Goal: Find specific page/section: Find specific page/section

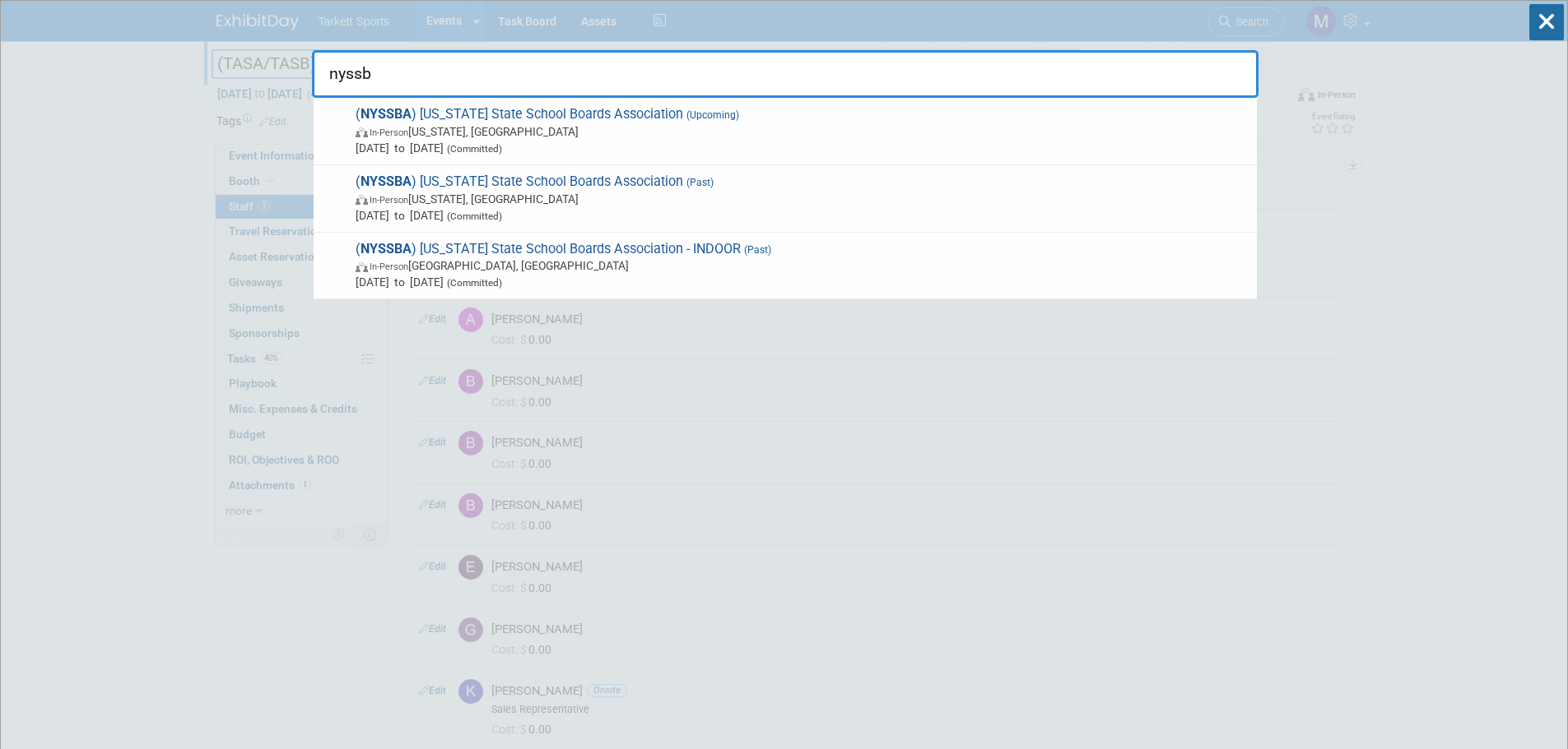
type input "nyssba"
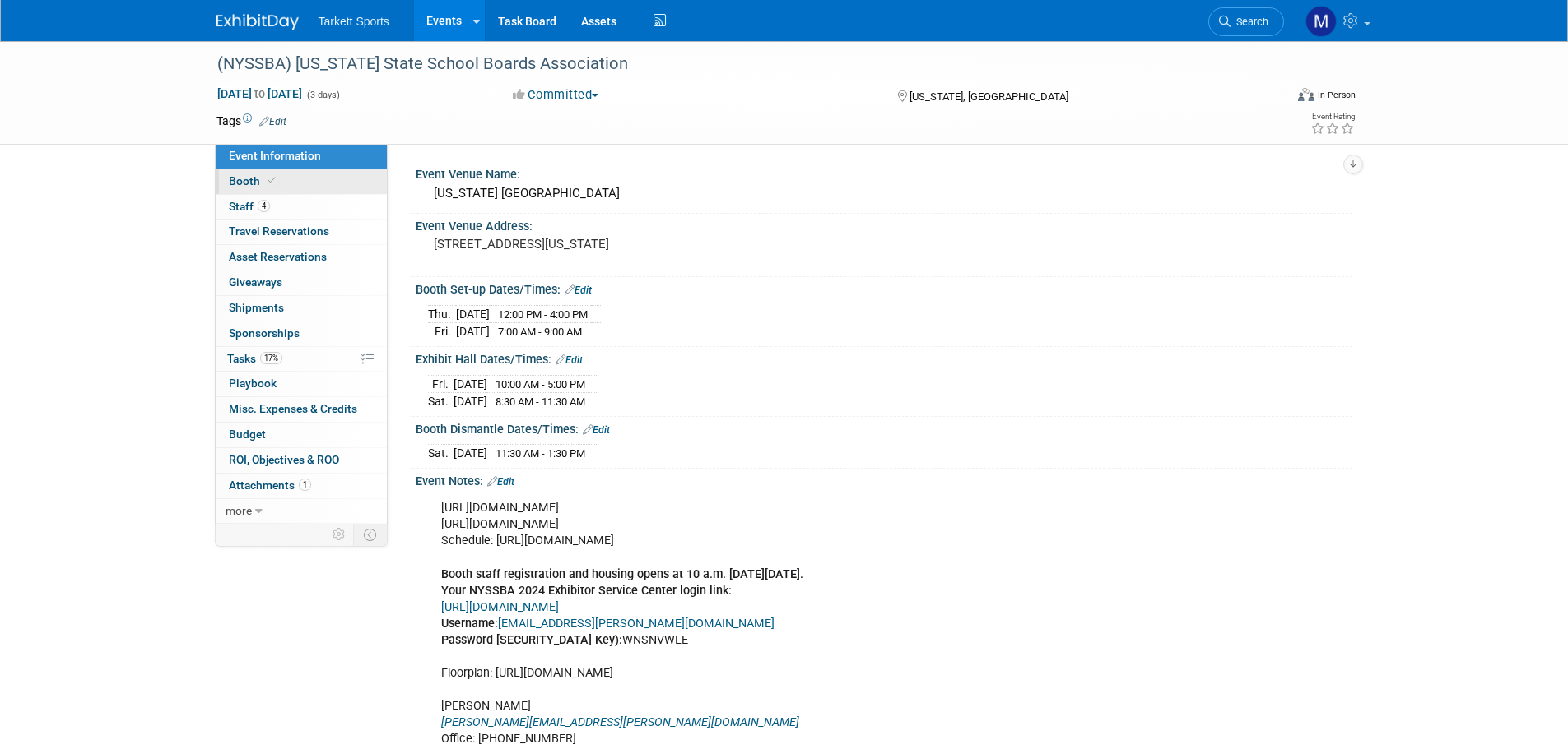
click at [291, 177] on link "Booth" at bounding box center [301, 182] width 171 height 25
select select "FieldTurf, [PERSON_NAME], Indoor"
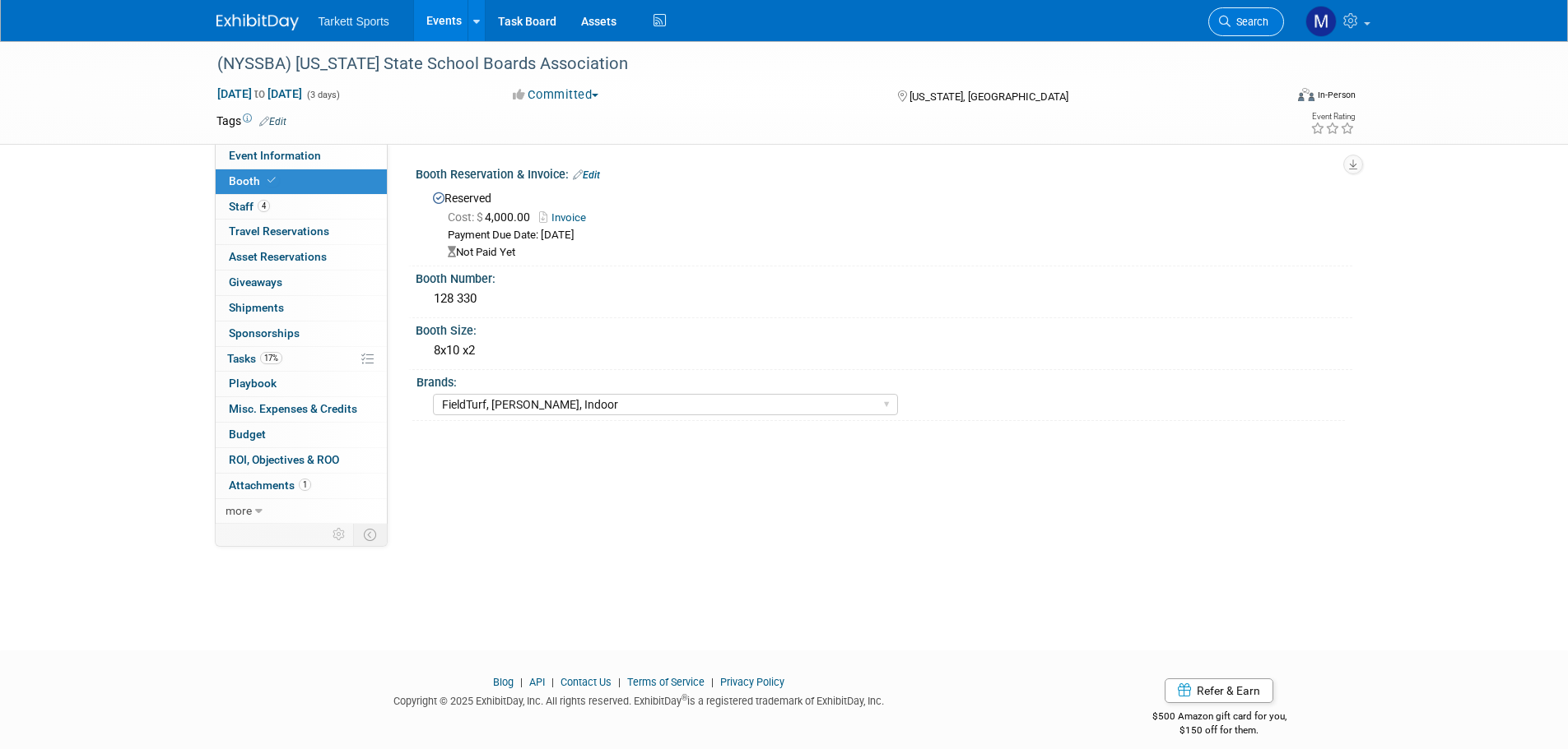
click at [1222, 15] on link "Search" at bounding box center [1245, 22] width 75 height 29
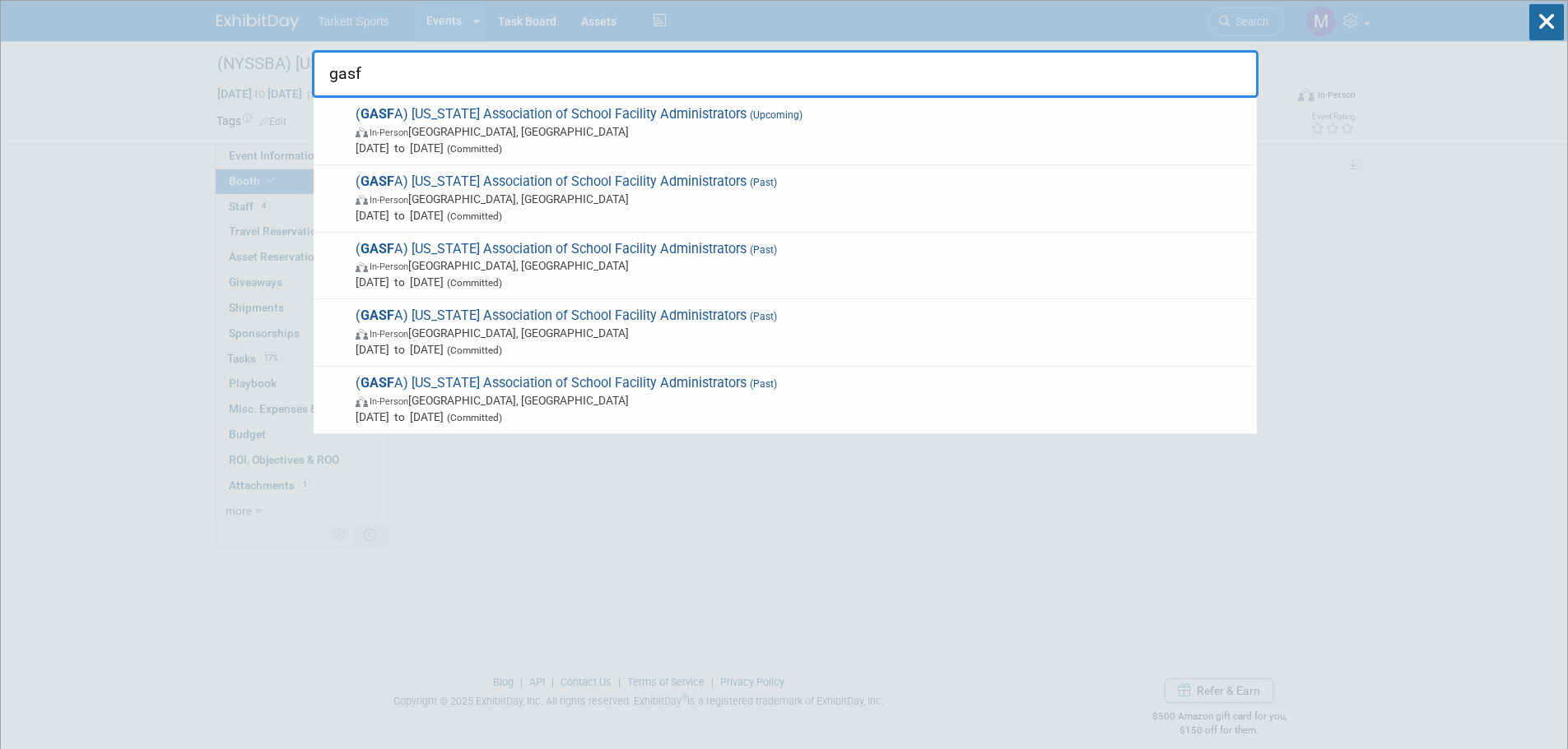
type input "gasfa"
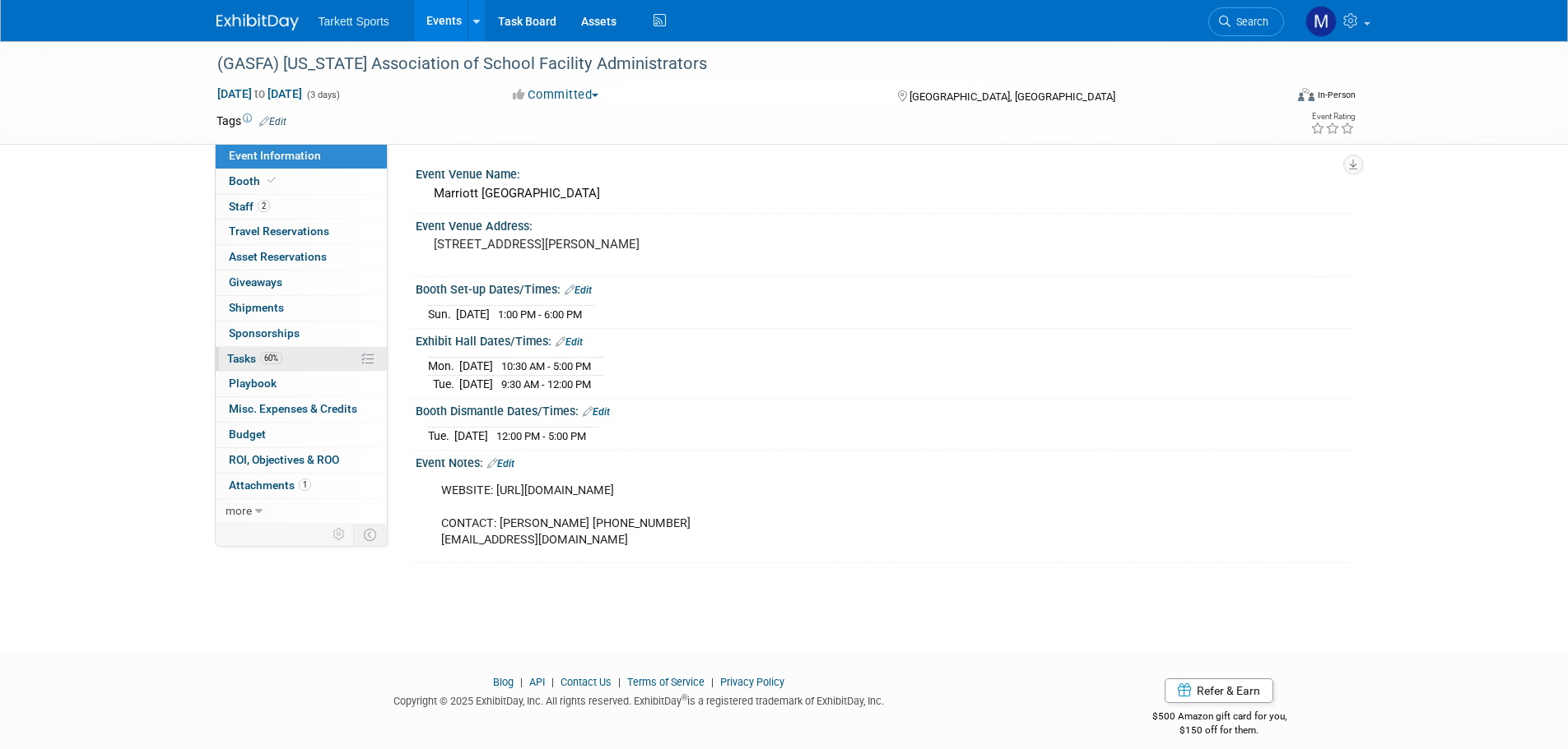
click at [315, 363] on link "60% Tasks 60%" at bounding box center [301, 359] width 171 height 25
